Goal: Transaction & Acquisition: Purchase product/service

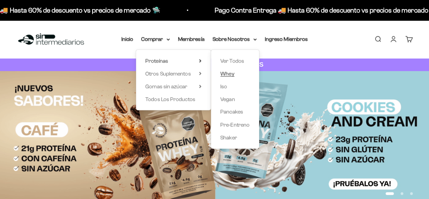
click at [232, 76] on span "Whey" at bounding box center [228, 74] width 14 height 6
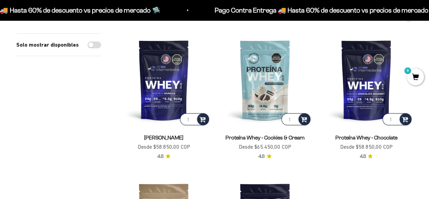
scroll to position [80, 0]
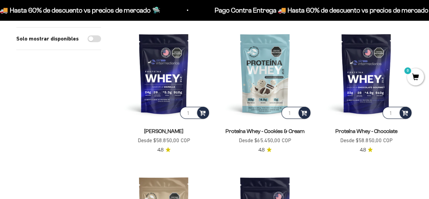
drag, startPoint x: 430, startPoint y: 33, endPoint x: 429, endPoint y: 48, distance: 14.6
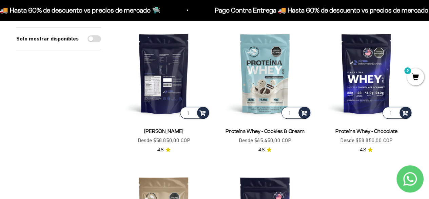
click at [167, 69] on img at bounding box center [163, 73] width 93 height 93
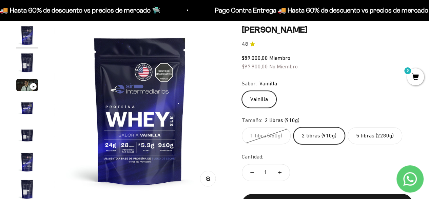
drag, startPoint x: 432, startPoint y: 21, endPoint x: 432, endPoint y: 26, distance: 5.5
click at [26, 142] on img "Ir al artículo 5" at bounding box center [27, 135] width 22 height 22
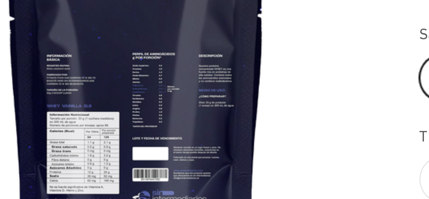
scroll to position [63, 0]
